Goal: Check status: Check status

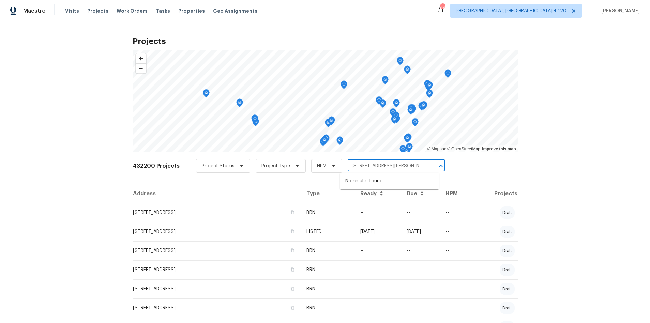
type input "[STREET_ADDRESS][PERSON_NAME]"
type input "7431 conrad dr"
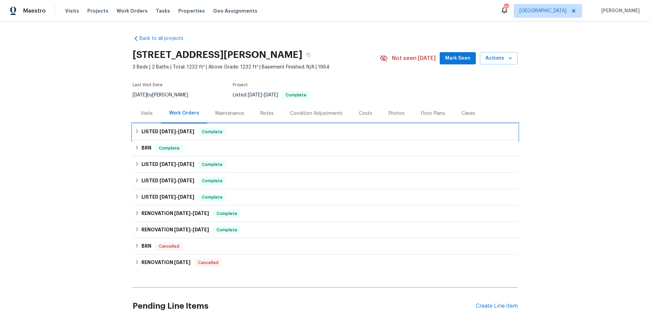
click at [242, 136] on div "LISTED [DATE] - [DATE] Complete" at bounding box center [325, 132] width 385 height 16
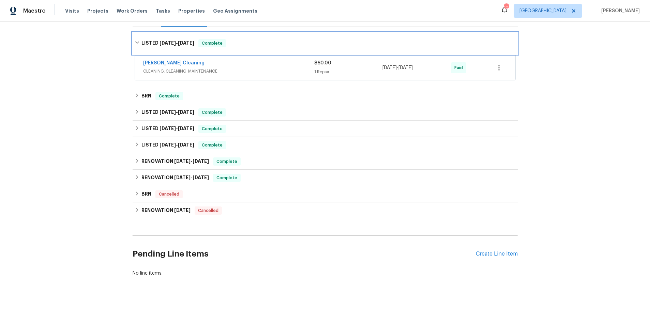
scroll to position [102, 0]
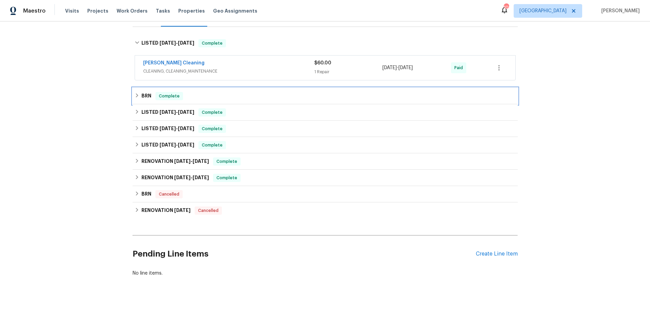
click at [242, 92] on div "BRN Complete" at bounding box center [325, 96] width 381 height 8
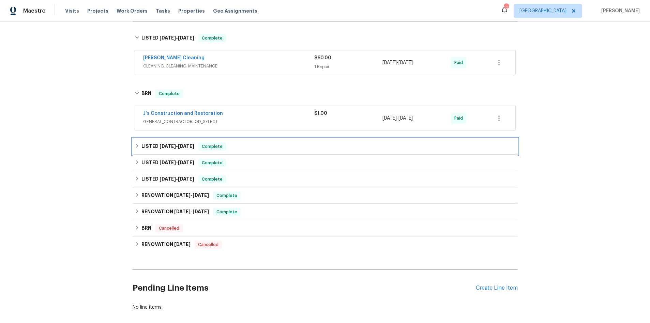
click at [249, 146] on div "LISTED [DATE] - [DATE] Complete" at bounding box center [325, 146] width 381 height 8
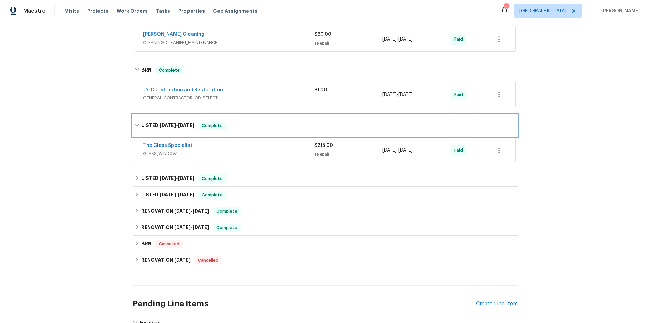
scroll to position [158, 0]
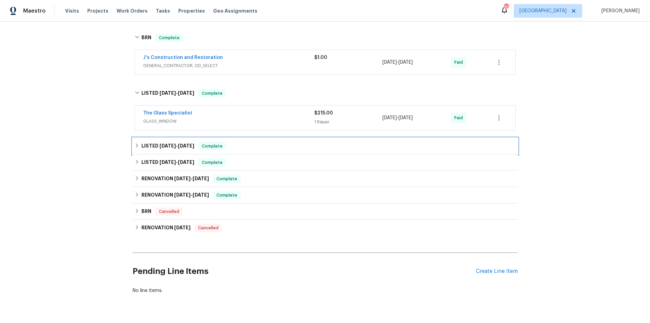
click at [251, 148] on div "LISTED [DATE] - [DATE] Complete" at bounding box center [325, 146] width 381 height 8
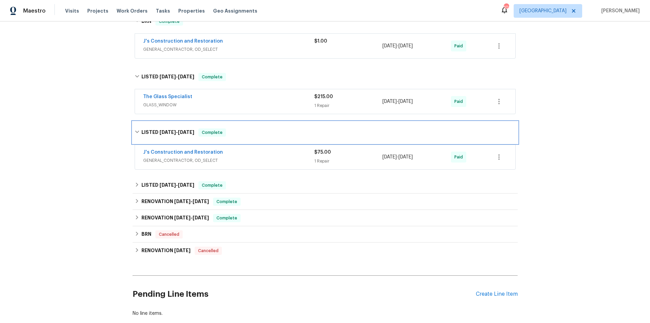
scroll to position [179, 0]
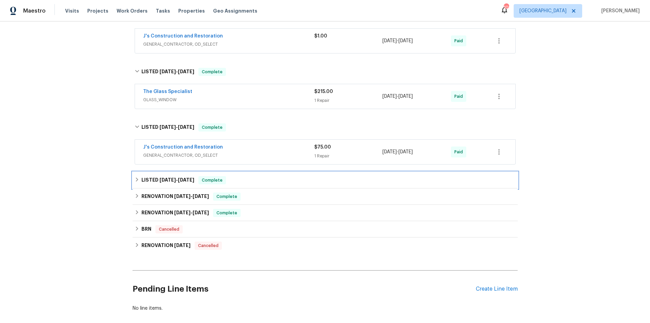
click at [263, 181] on div "LISTED [DATE] - [DATE] Complete" at bounding box center [325, 180] width 381 height 8
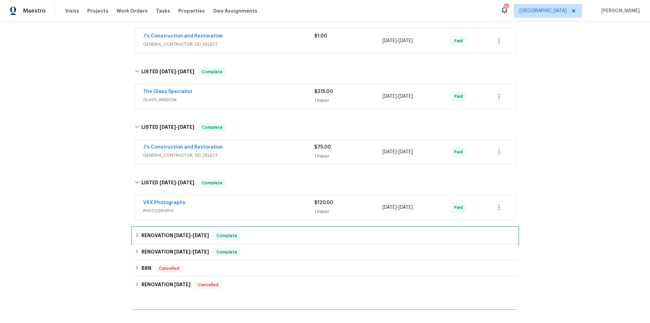
click at [265, 232] on div "RENOVATION [DATE] - [DATE] Complete" at bounding box center [325, 236] width 381 height 8
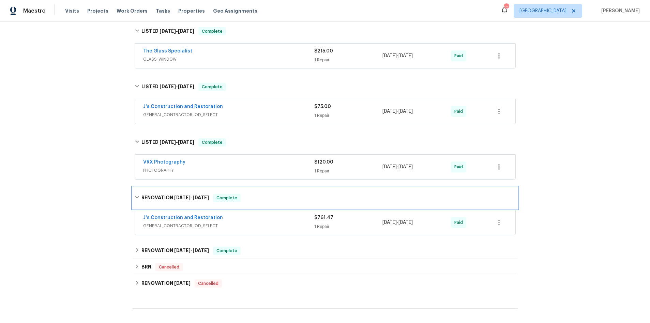
scroll to position [252, 0]
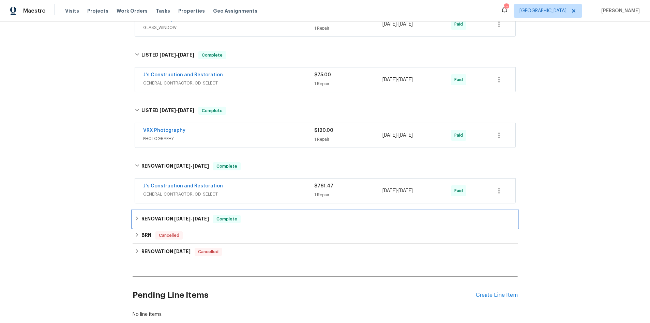
click at [270, 223] on div "RENOVATION [DATE] - [DATE] Complete" at bounding box center [325, 219] width 381 height 8
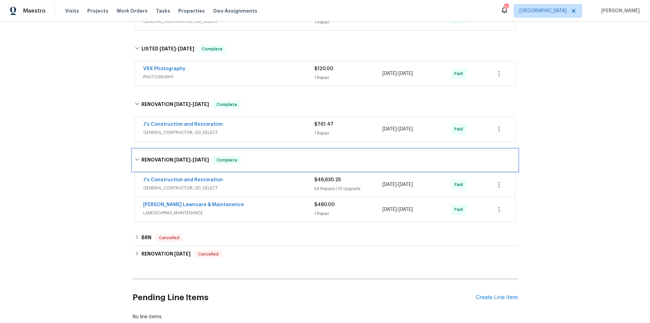
scroll to position [314, 0]
